Goal: Task Accomplishment & Management: Use online tool/utility

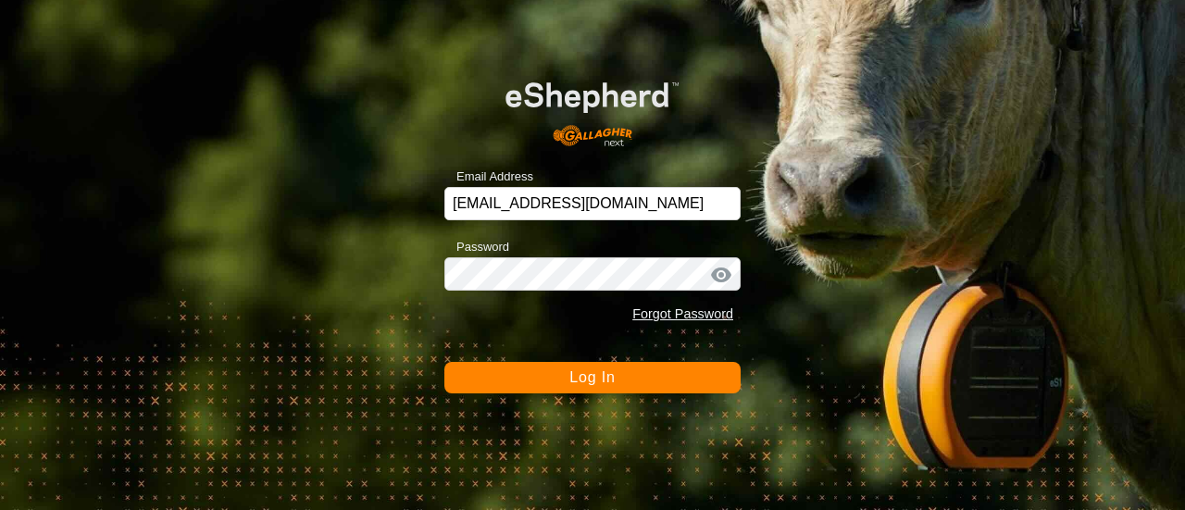
click at [630, 377] on button "Log In" at bounding box center [592, 377] width 296 height 31
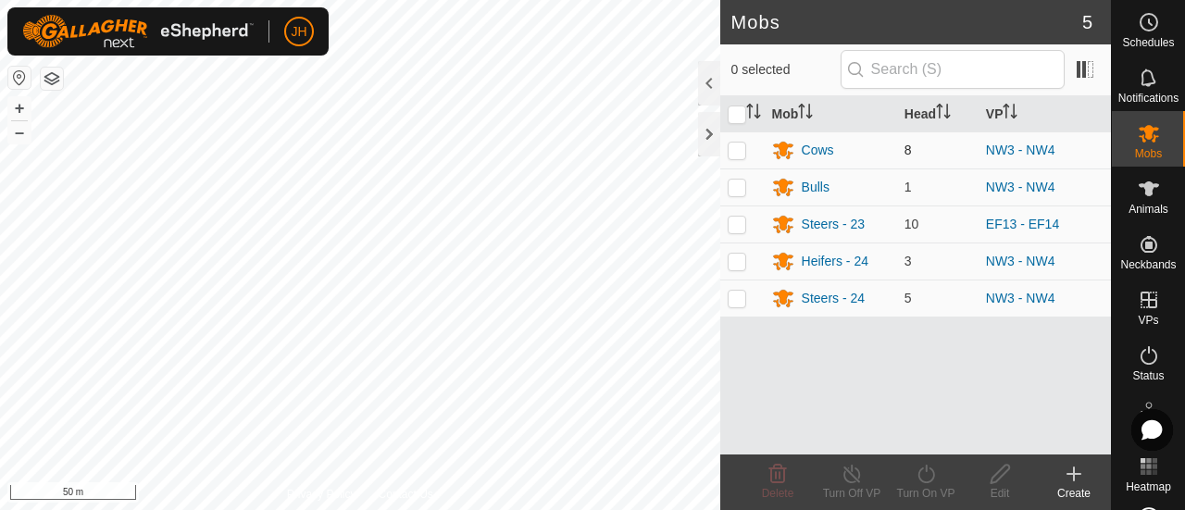
click at [746, 149] on td at bounding box center [742, 149] width 44 height 37
checkbox input "true"
click at [741, 173] on td at bounding box center [742, 187] width 44 height 37
checkbox input "true"
click at [739, 255] on p-checkbox at bounding box center [737, 261] width 19 height 15
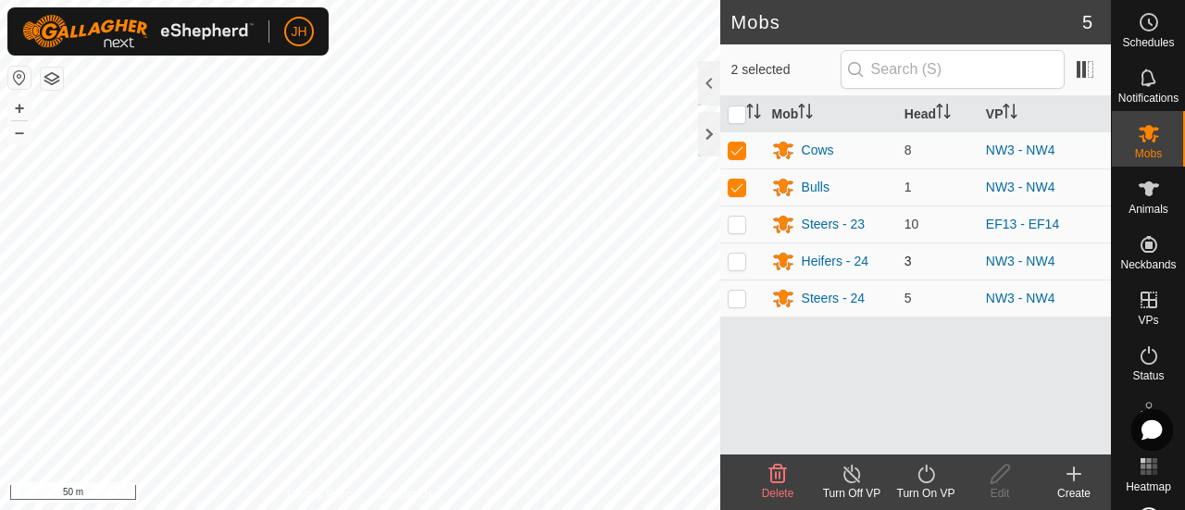
checkbox input "true"
click at [736, 297] on p-checkbox at bounding box center [737, 298] width 19 height 15
checkbox input "true"
click at [943, 484] on turn-on-svg-icon at bounding box center [926, 474] width 74 height 22
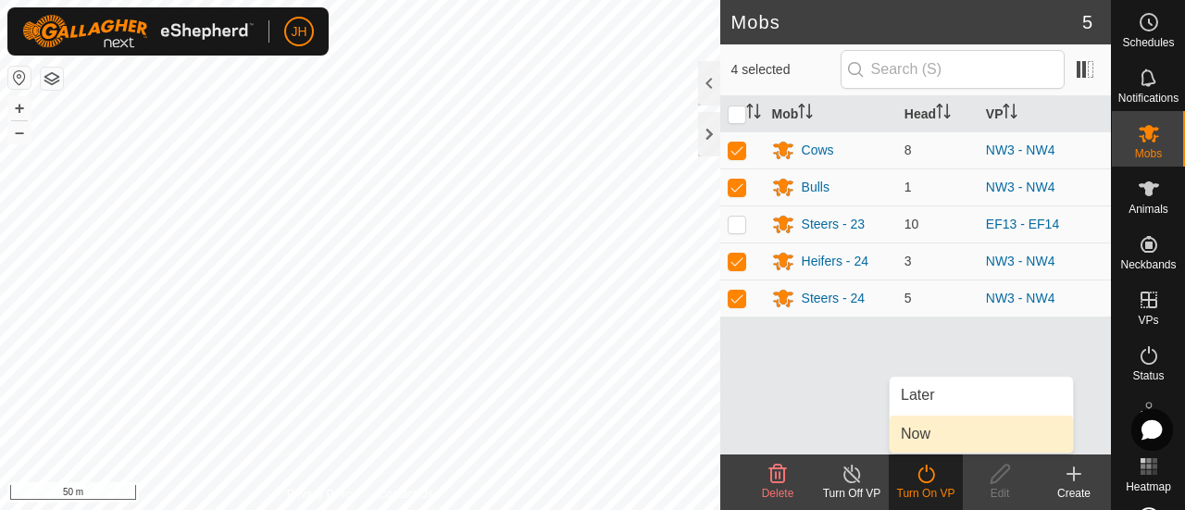
click at [908, 440] on link "Now" at bounding box center [981, 434] width 183 height 37
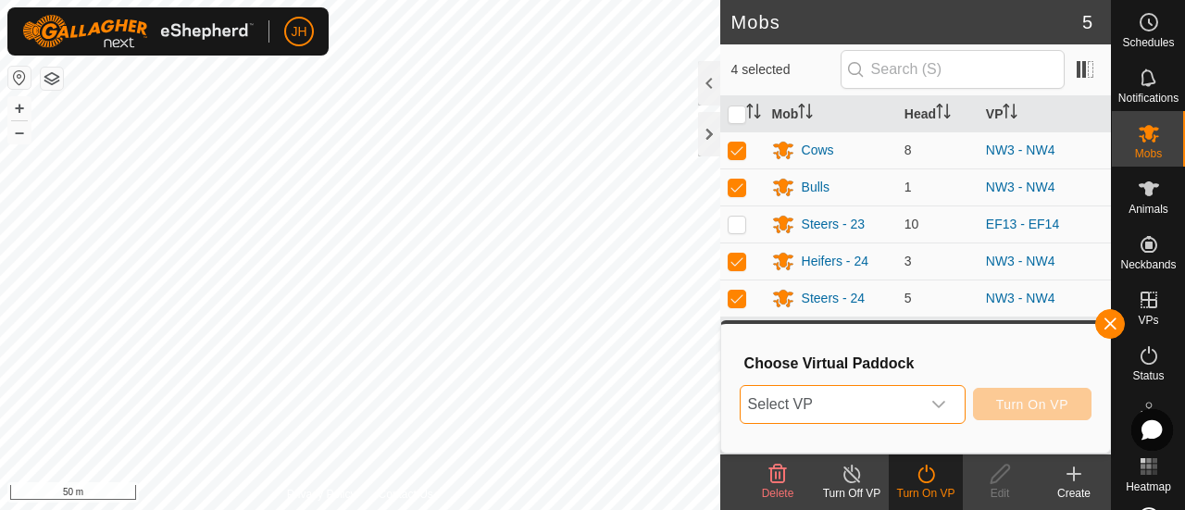
click at [876, 405] on span "Select VP" at bounding box center [831, 404] width 180 height 37
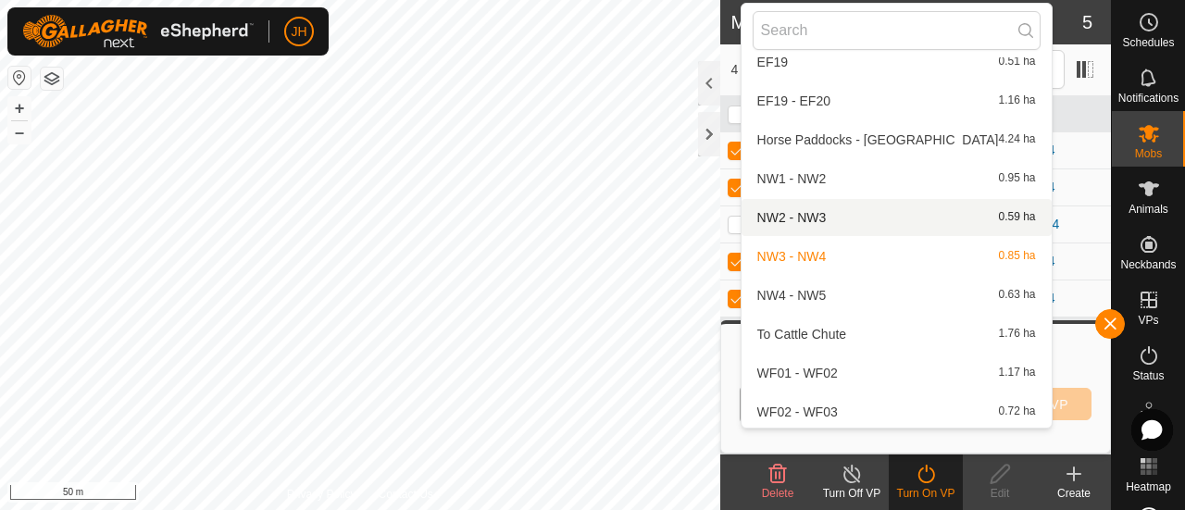
scroll to position [2119, 0]
click at [792, 214] on li "NW2 - NW3 0.59 ha" at bounding box center [897, 216] width 310 height 37
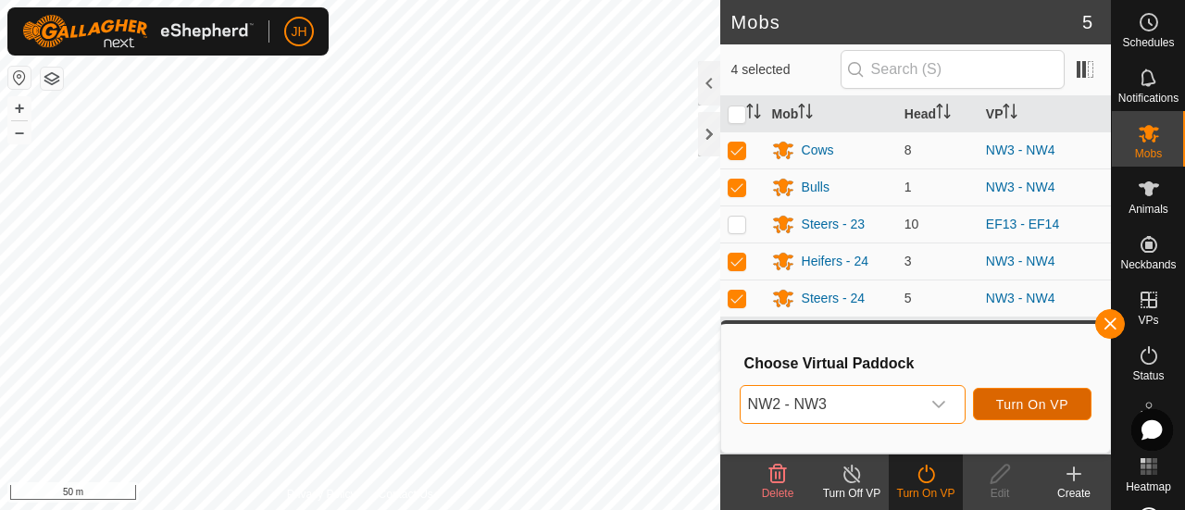
click at [1045, 416] on button "Turn On VP" at bounding box center [1032, 404] width 119 height 32
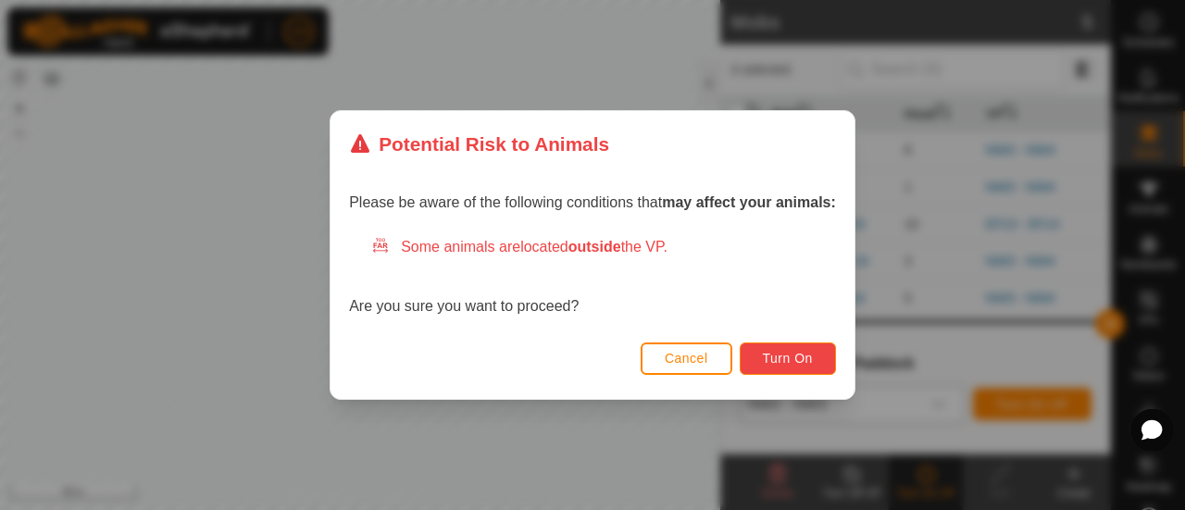
click at [811, 373] on button "Turn On" at bounding box center [788, 359] width 96 height 32
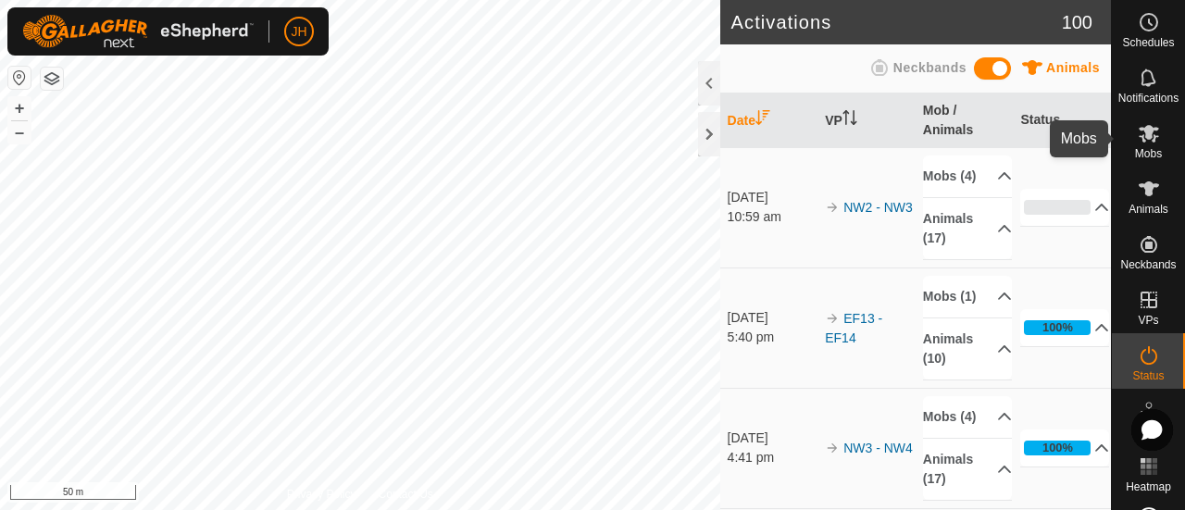
click at [1152, 149] on span "Mobs" at bounding box center [1148, 153] width 27 height 11
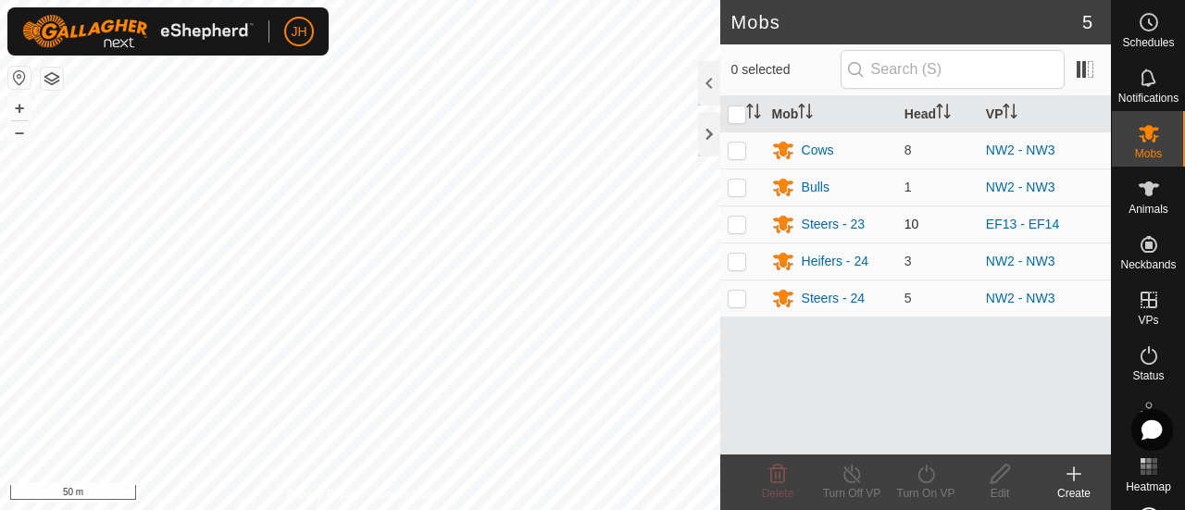
click at [745, 221] on p-checkbox at bounding box center [737, 224] width 19 height 15
checkbox input "true"
click at [928, 482] on icon at bounding box center [926, 474] width 17 height 19
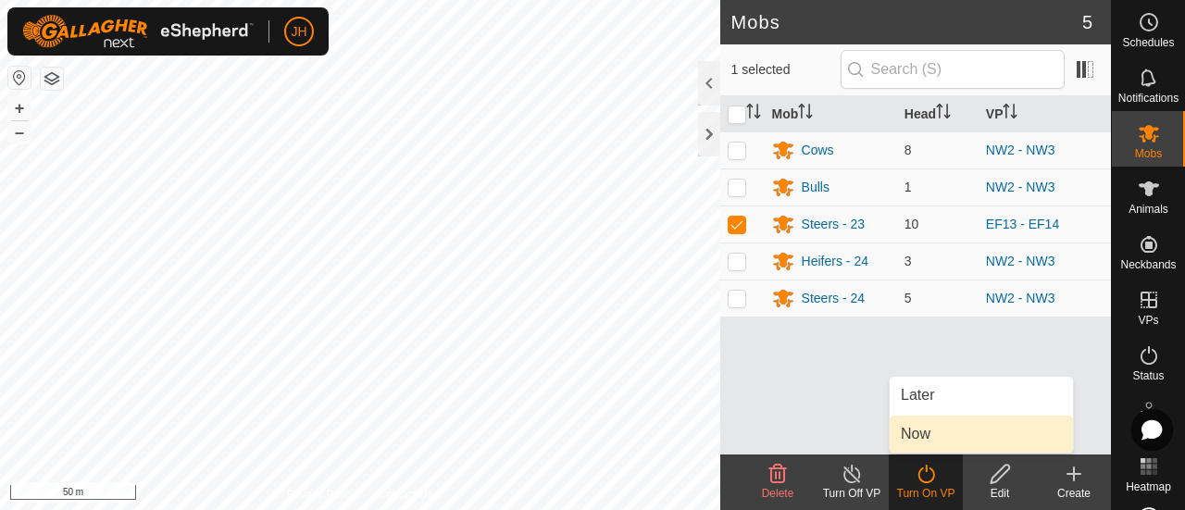
click at [920, 442] on link "Now" at bounding box center [981, 434] width 183 height 37
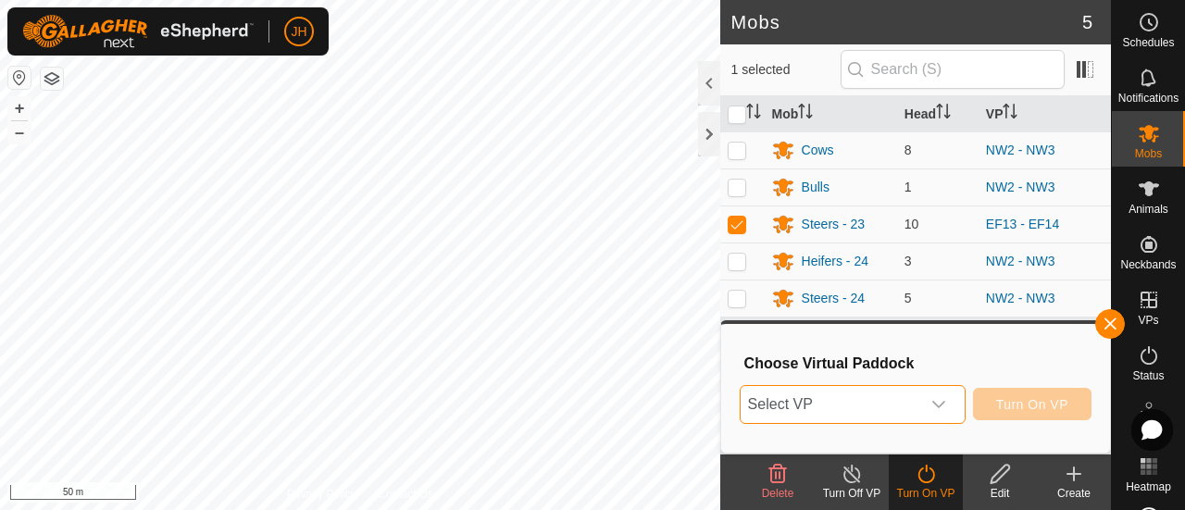
click at [870, 405] on span "Select VP" at bounding box center [831, 404] width 180 height 37
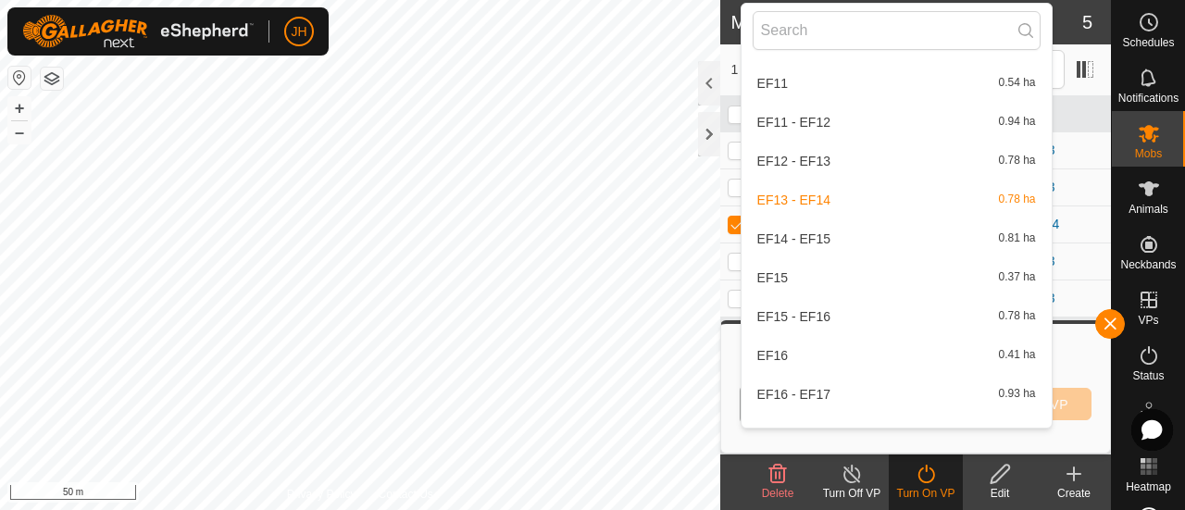
scroll to position [1590, 0]
click at [797, 166] on li "EF12 - EF13 0.78 ha" at bounding box center [897, 162] width 310 height 37
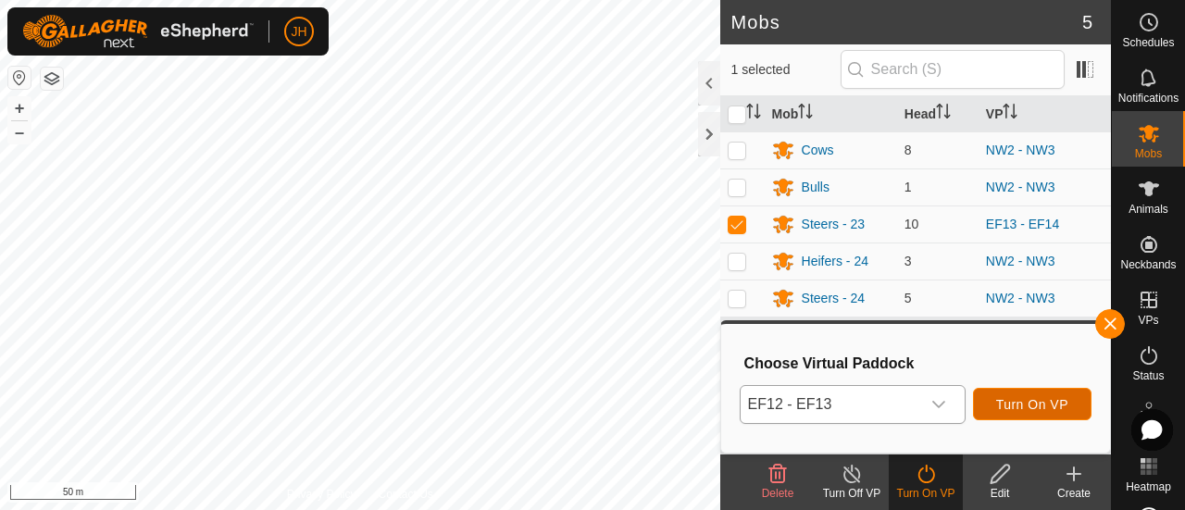
click at [1012, 399] on span "Turn On VP" at bounding box center [1032, 404] width 72 height 15
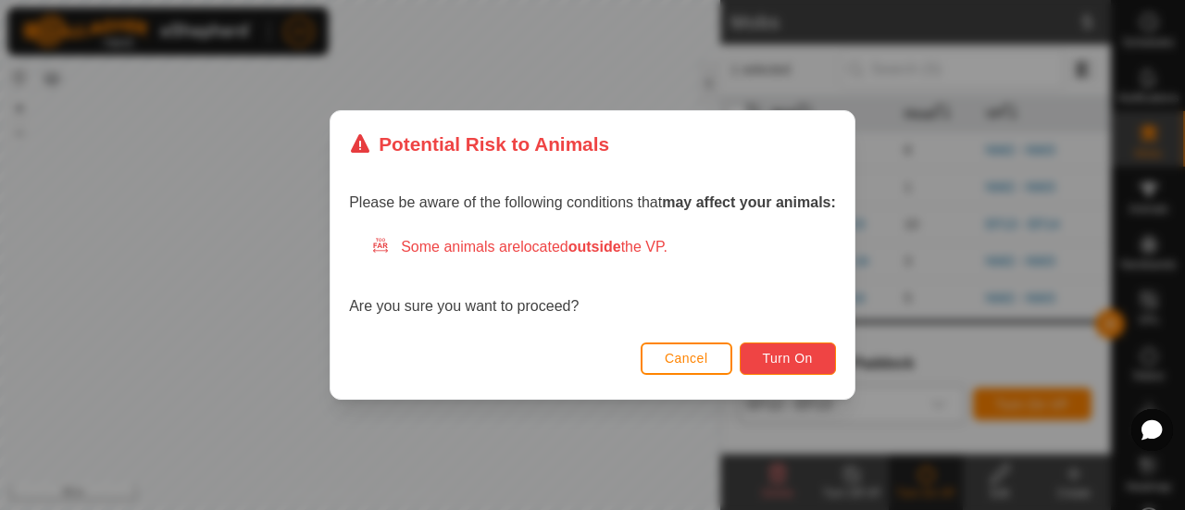
click at [822, 368] on button "Turn On" at bounding box center [788, 359] width 96 height 32
